Goal: Navigation & Orientation: Go to known website

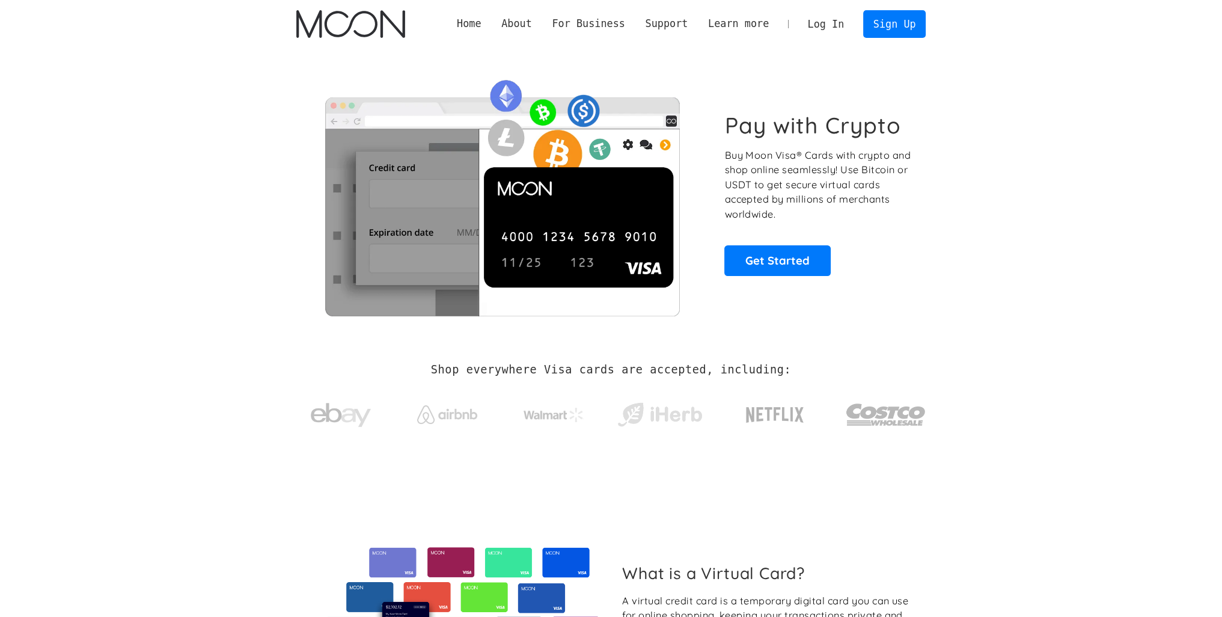
click at [816, 24] on link "Log In" at bounding box center [825, 24] width 56 height 26
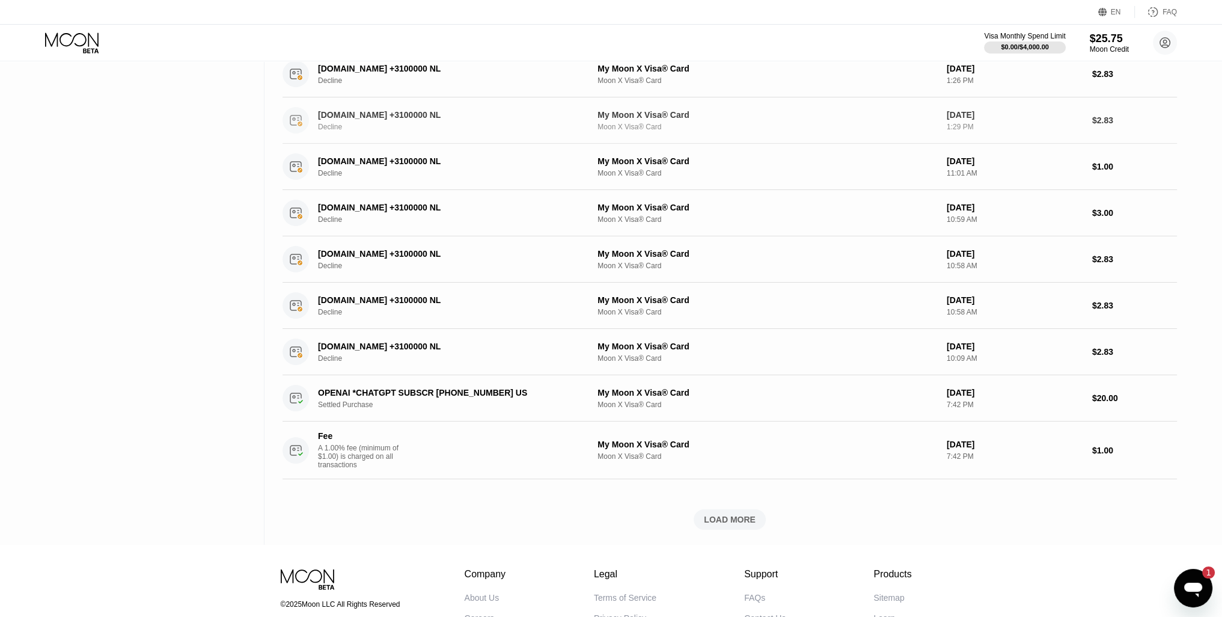
scroll to position [382, 0]
